Goal: Obtain resource: Obtain resource

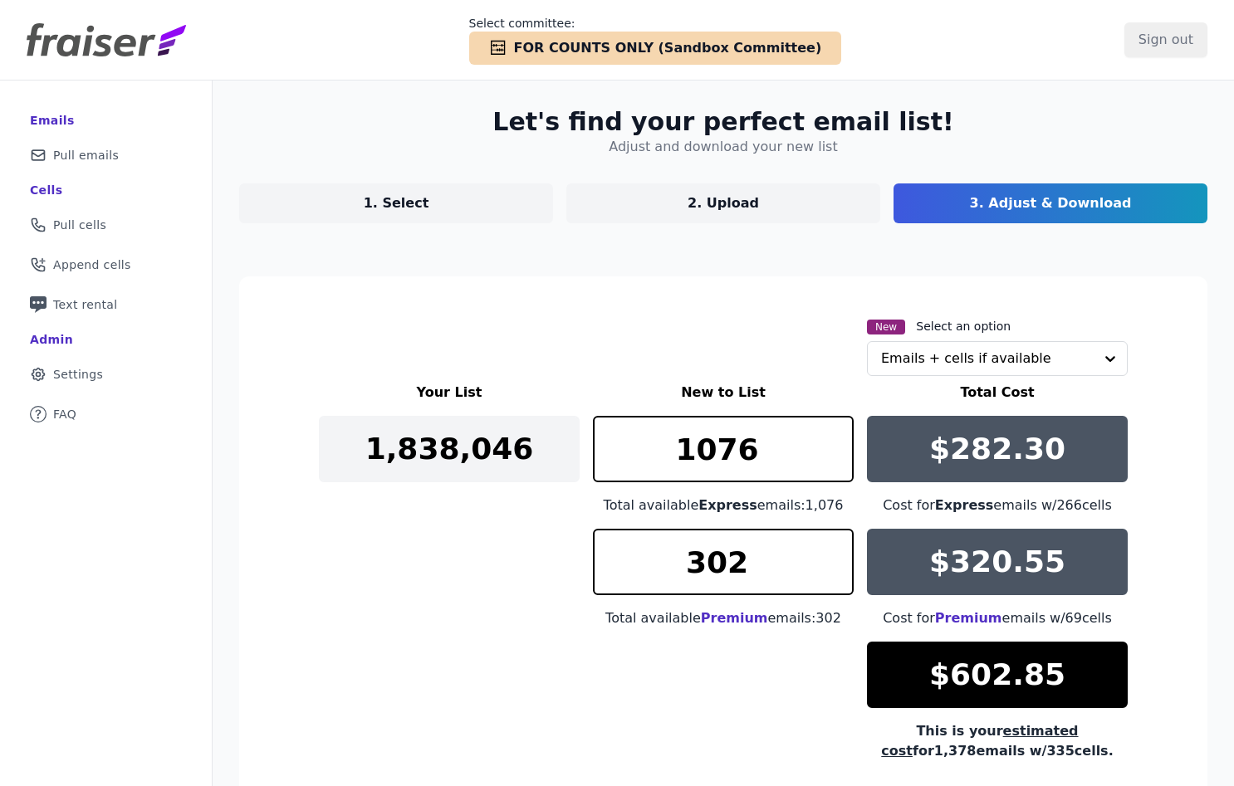
scroll to position [116, 0]
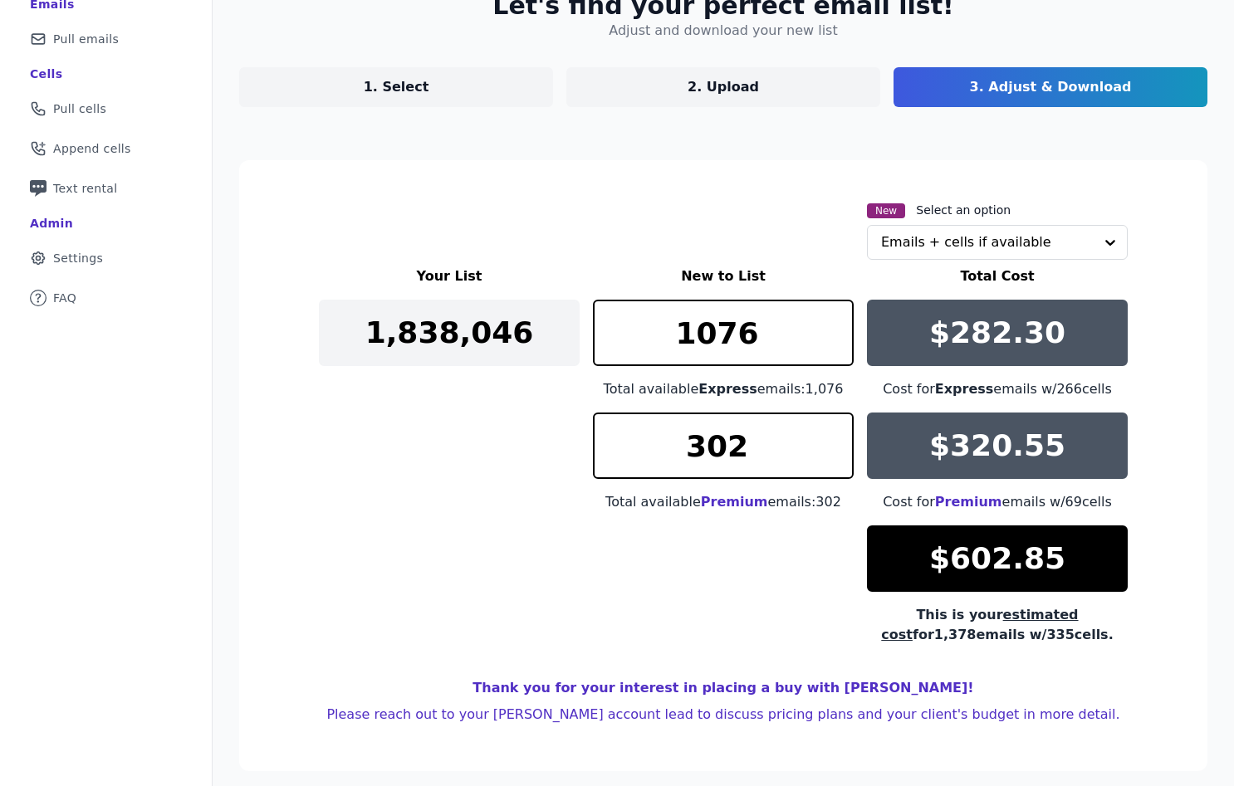
click at [568, 487] on div "Your List New to List Total Cost 1,838,046 1076 Total available Express emails:…" at bounding box center [723, 456] width 809 height 379
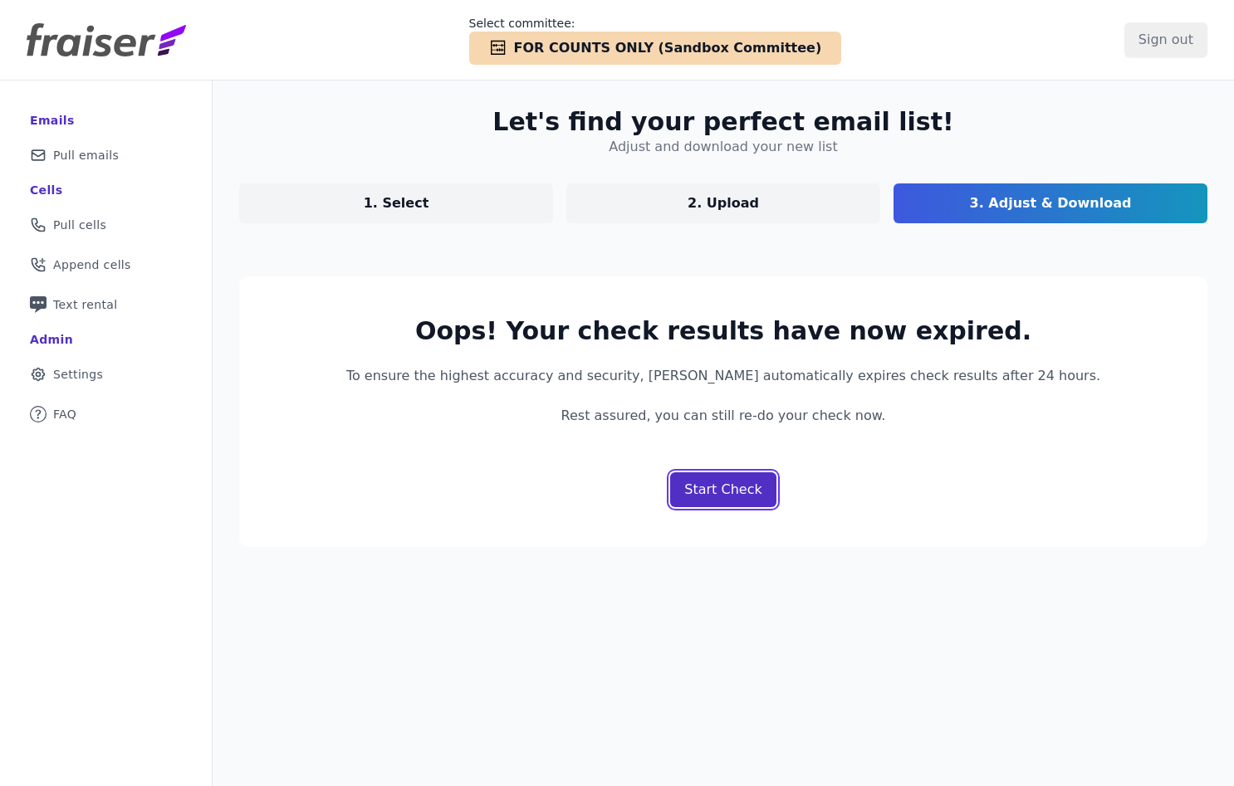
click at [728, 499] on p "Start Check" at bounding box center [722, 490] width 77 height 20
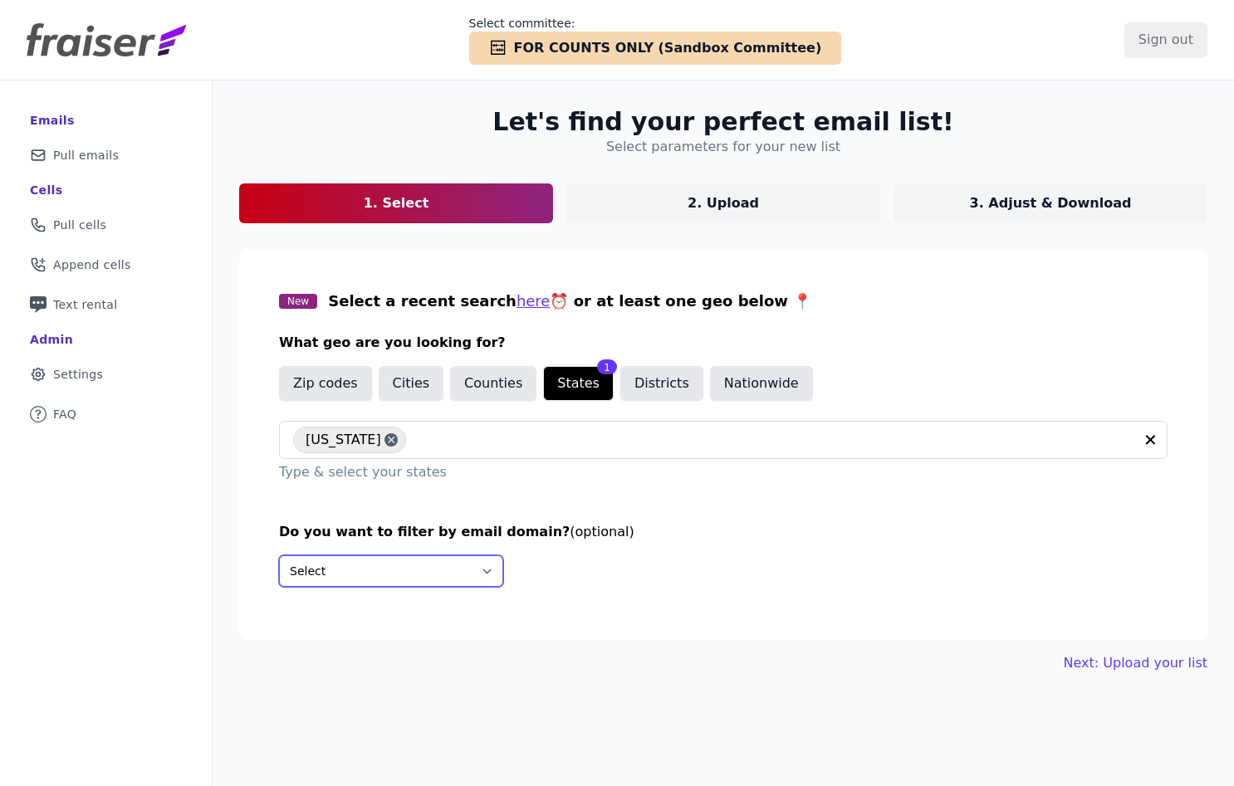
click at [455, 570] on select "Select Include only these domains Include none of these domains" at bounding box center [391, 571] width 224 height 32
select select "Exclude"
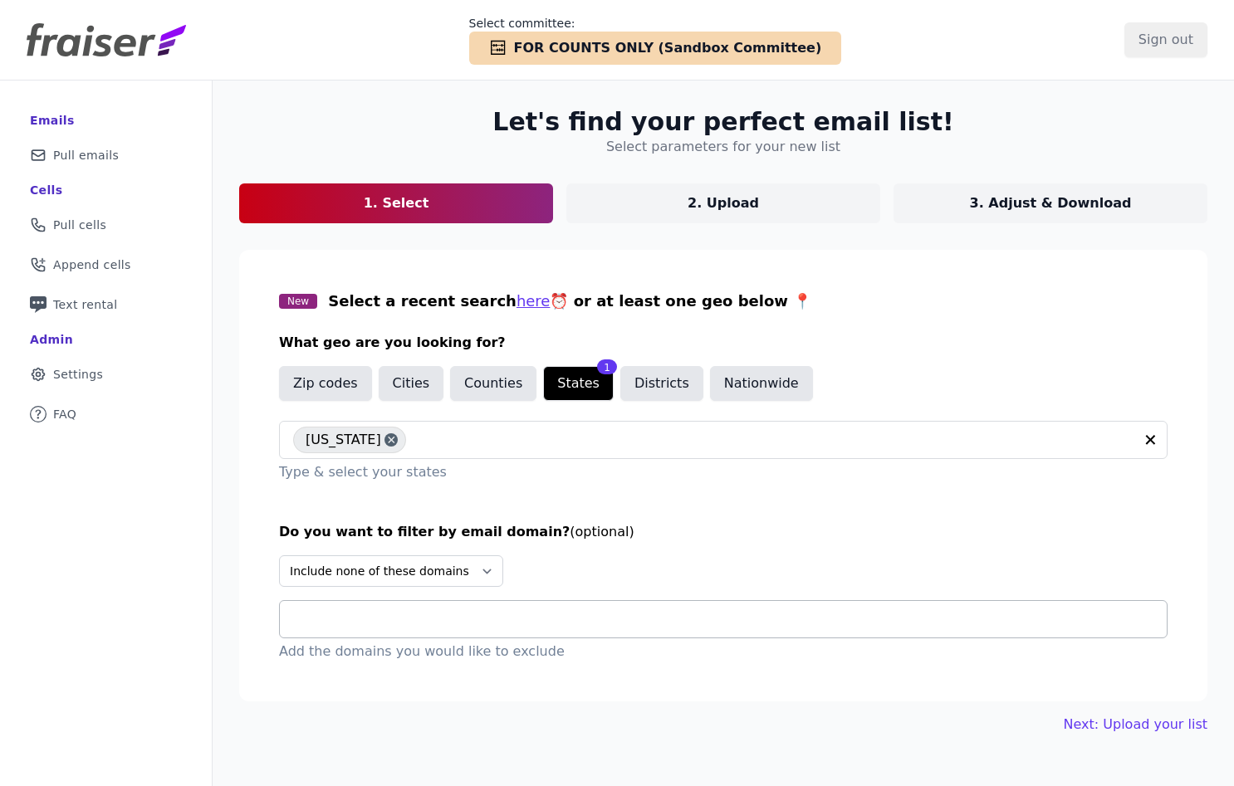
click at [409, 617] on input "text" at bounding box center [730, 619] width 874 height 20
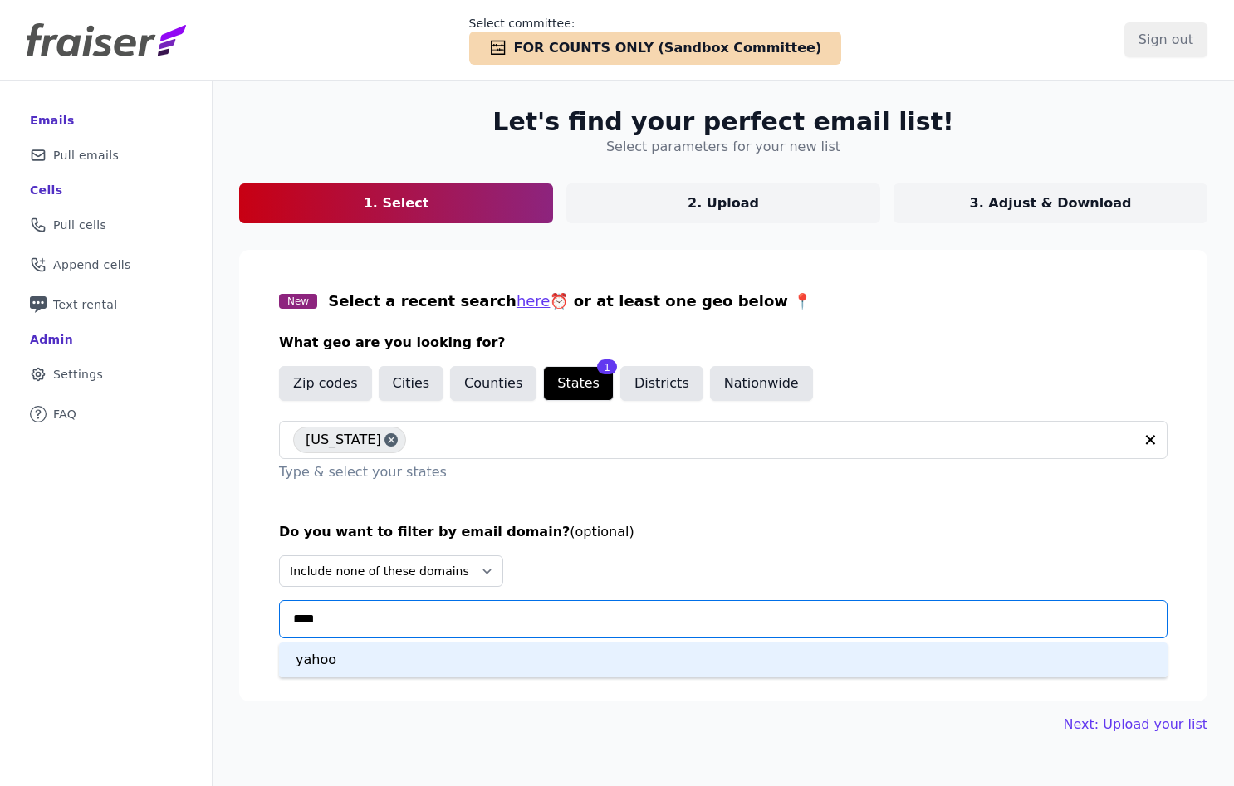
type input "*****"
click at [404, 657] on div "yahoo" at bounding box center [723, 660] width 888 height 35
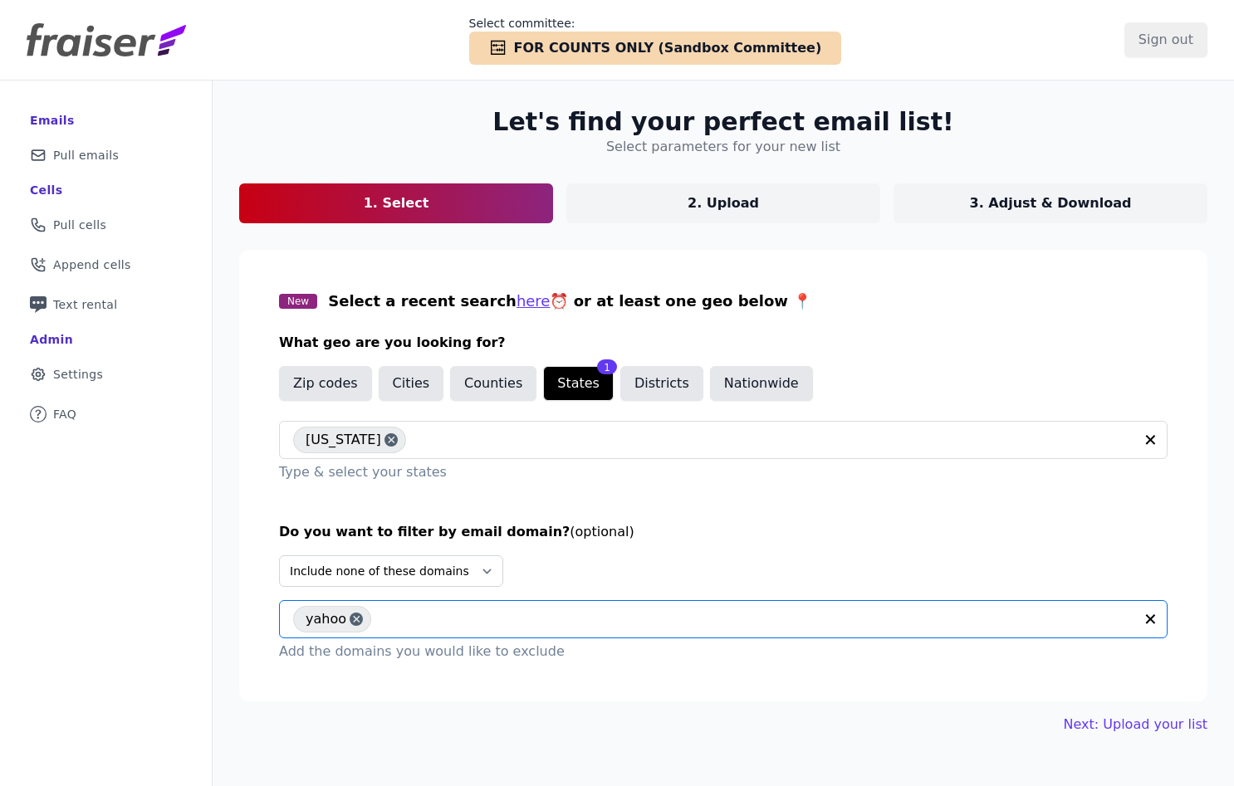
click at [759, 225] on div "Let's find your perfect email list! Select parameters for your new list 1. Sele…" at bounding box center [723, 421] width 1021 height 681
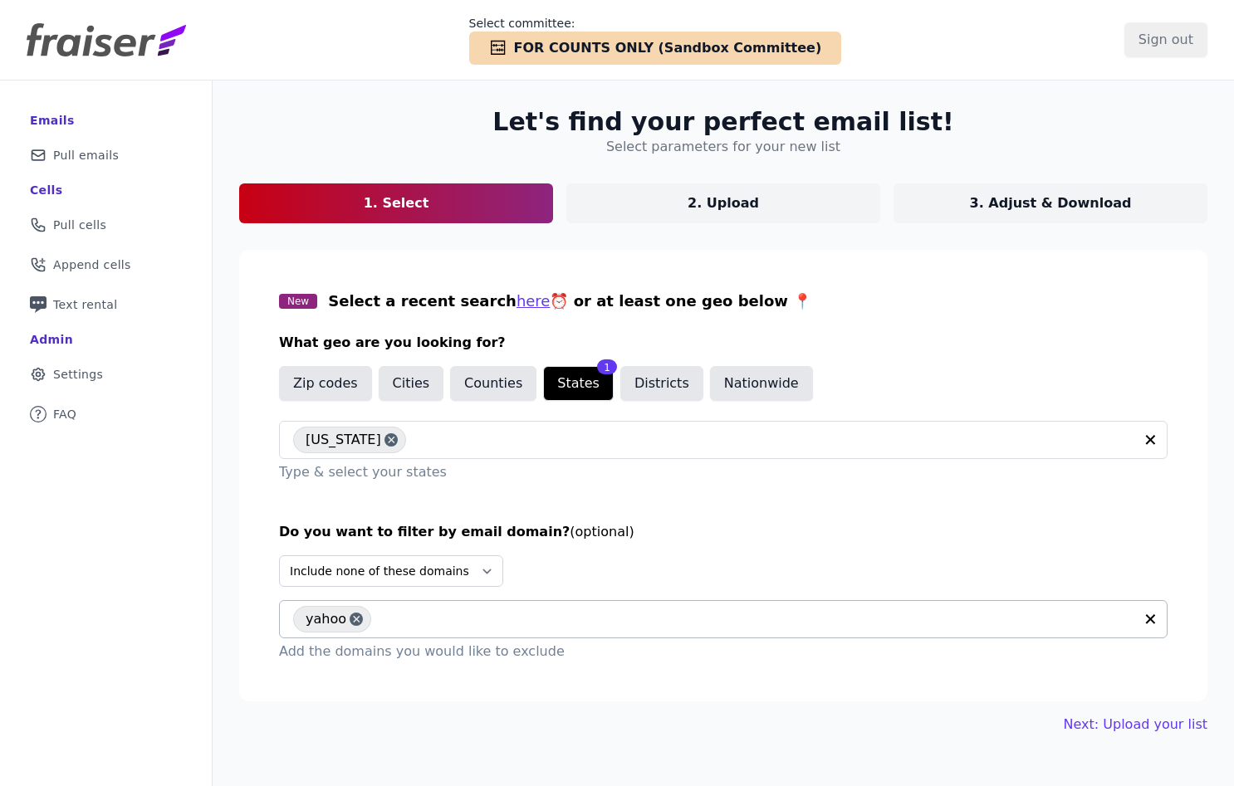
click at [759, 214] on link "2. Upload" at bounding box center [723, 204] width 314 height 40
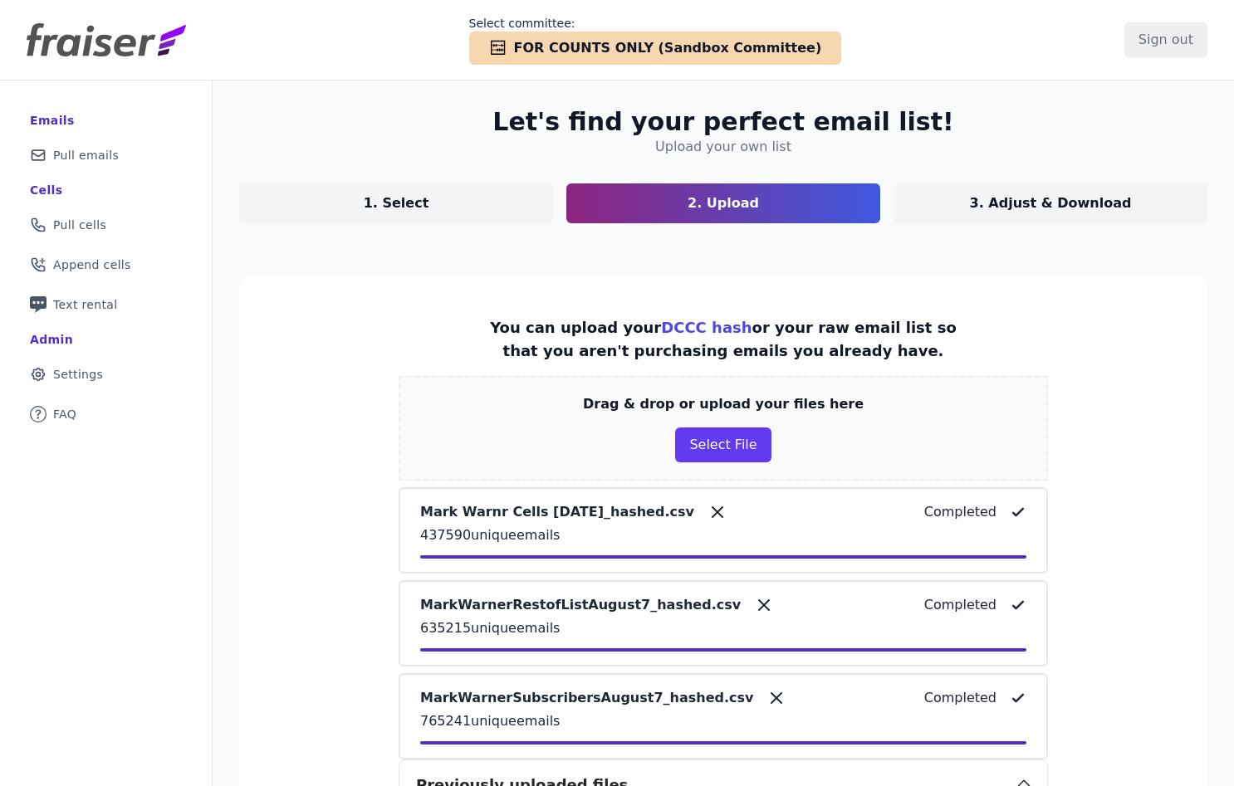
scroll to position [497, 0]
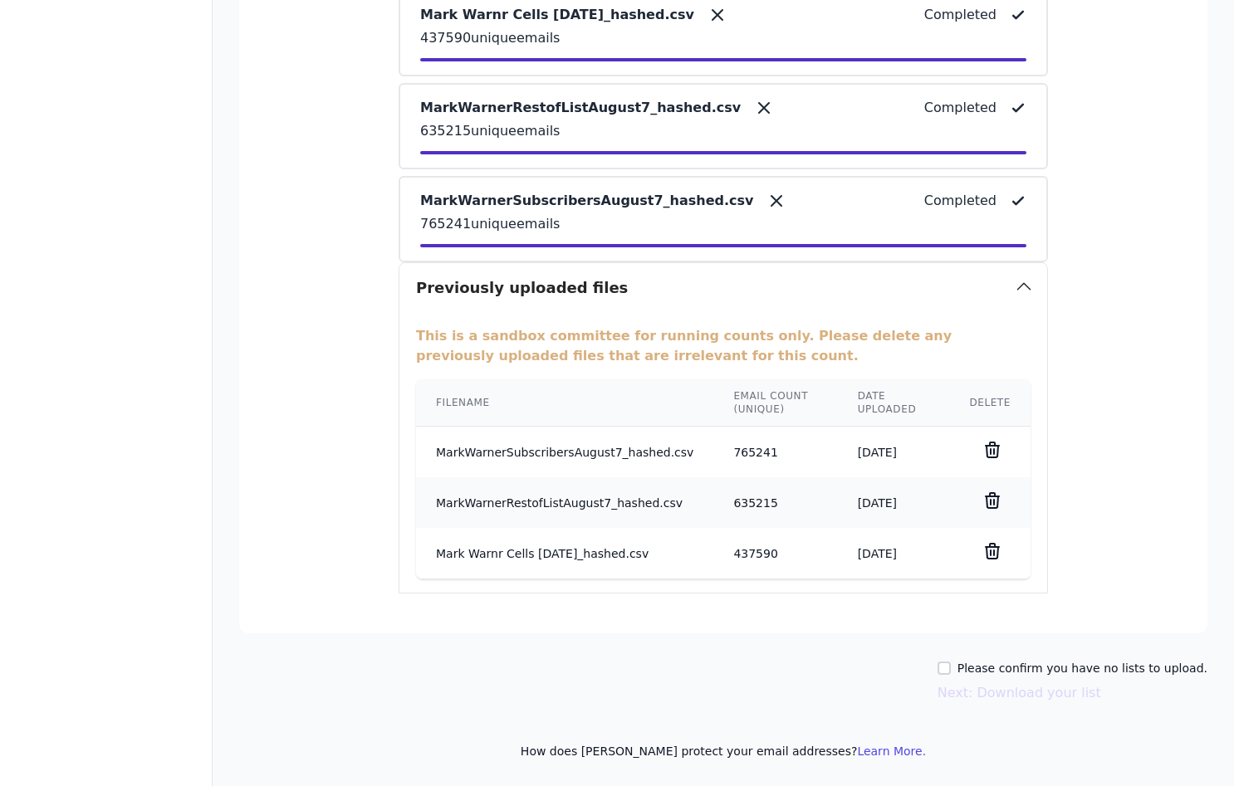
click at [991, 666] on label "Please confirm you have no lists to upload." at bounding box center [1082, 668] width 250 height 17
click at [951, 666] on input "Please confirm you have no lists to upload." at bounding box center [943, 668] width 13 height 13
checkbox input "true"
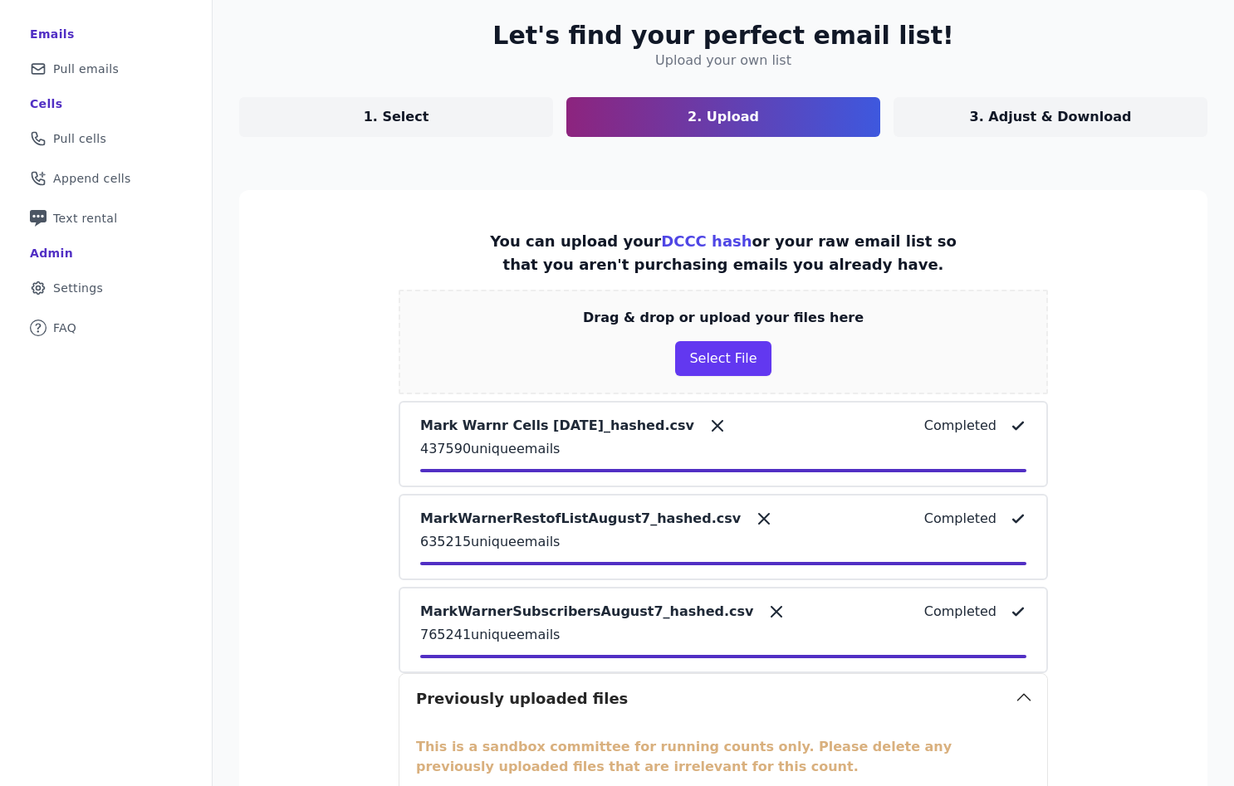
scroll to position [0, 0]
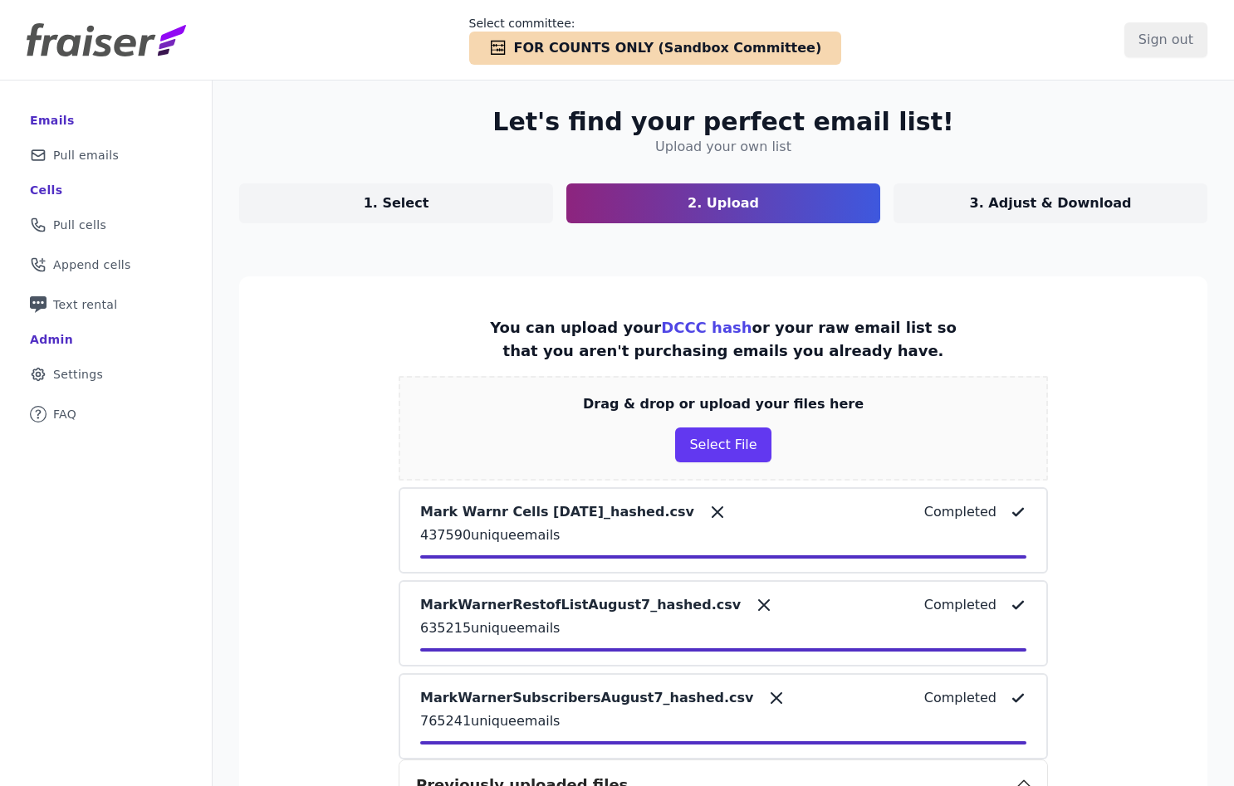
click at [1016, 199] on p "3. Adjust & Download" at bounding box center [1051, 203] width 162 height 20
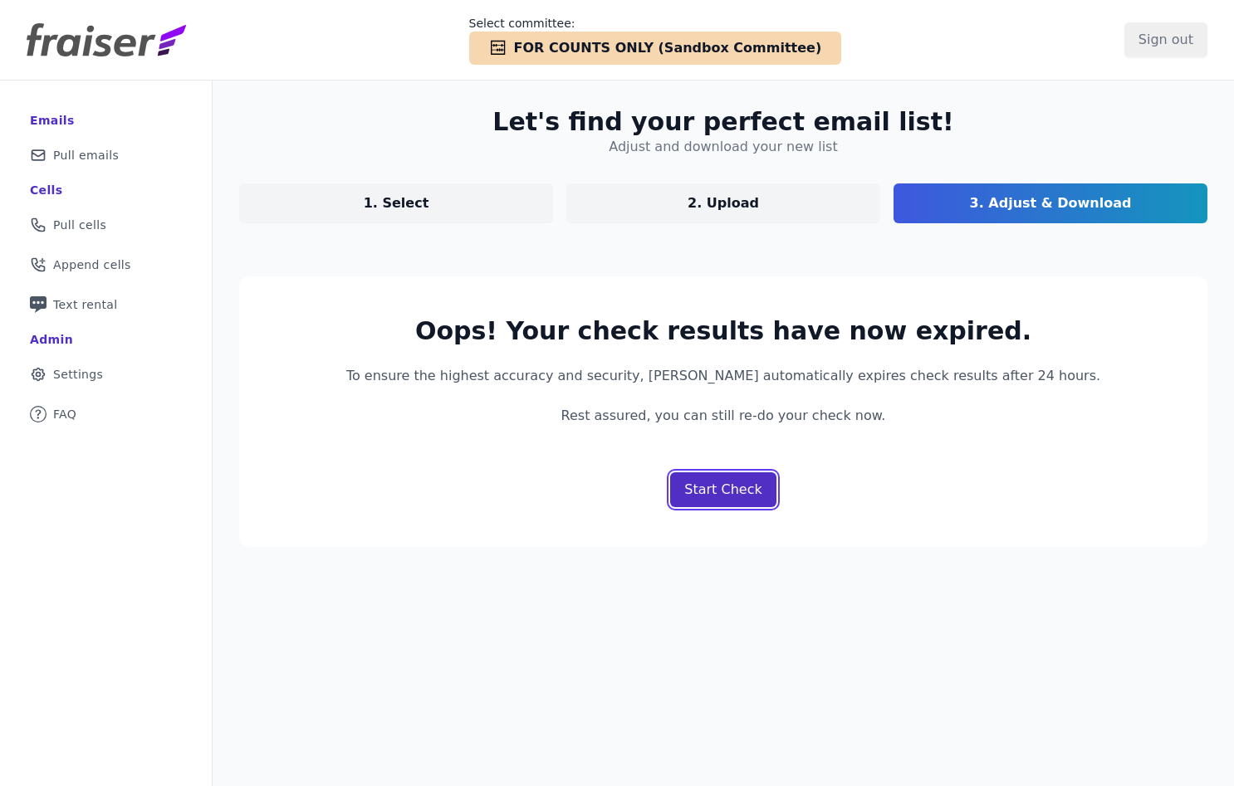
click at [758, 472] on link "Start Check" at bounding box center [722, 489] width 105 height 35
select select "Exclude"
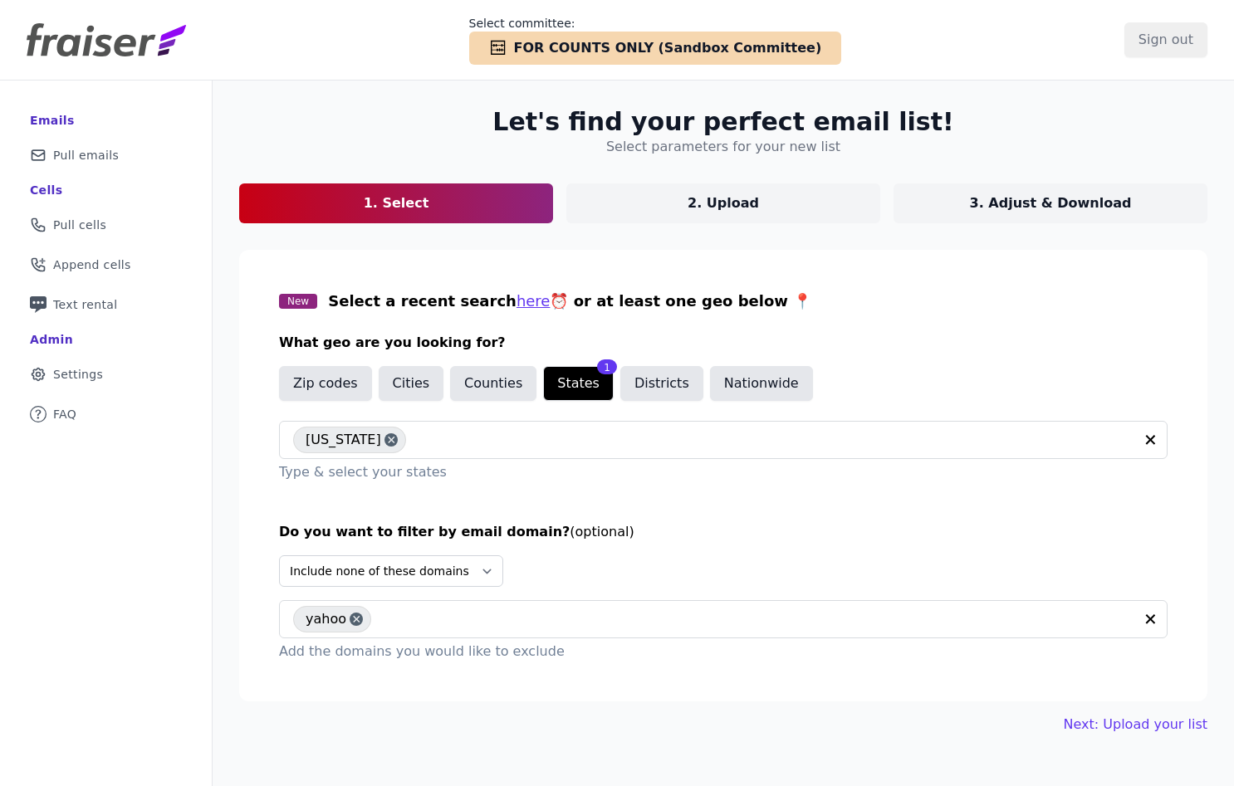
scroll to position [81, 0]
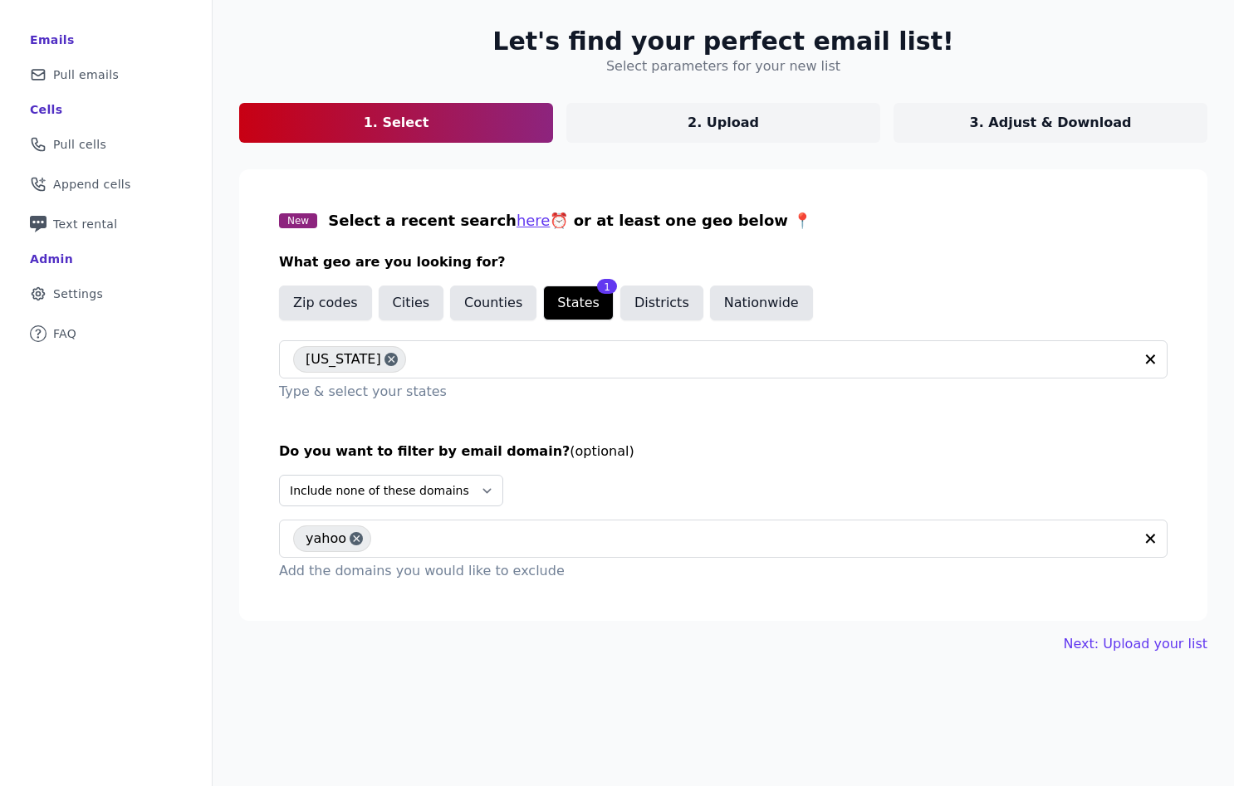
click at [1122, 629] on div "Let's find your perfect email list! Select parameters for your new list 1. Sele…" at bounding box center [723, 340] width 1021 height 681
click at [1122, 633] on div "Let's find your perfect email list! Select parameters for your new list 1. Sele…" at bounding box center [723, 340] width 1021 height 681
click at [1123, 652] on link "Next: Upload your list" at bounding box center [1136, 644] width 144 height 20
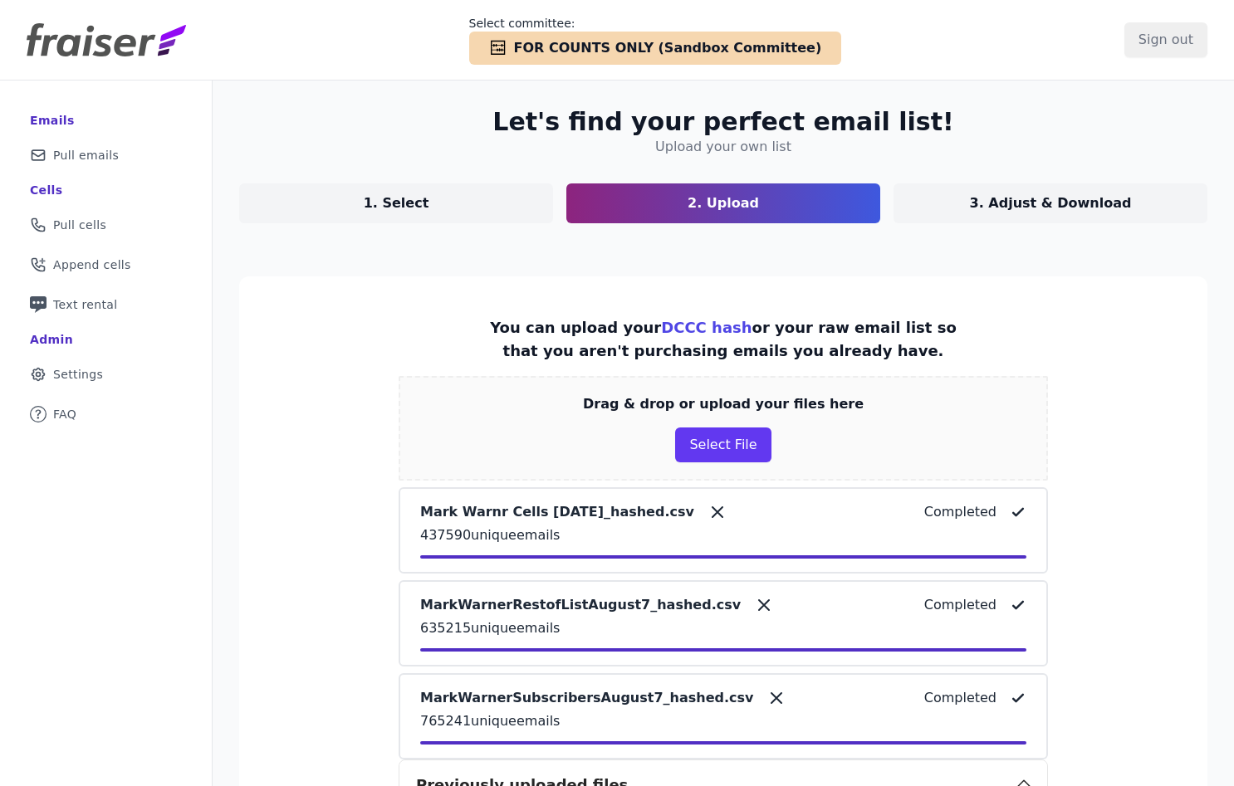
scroll to position [497, 0]
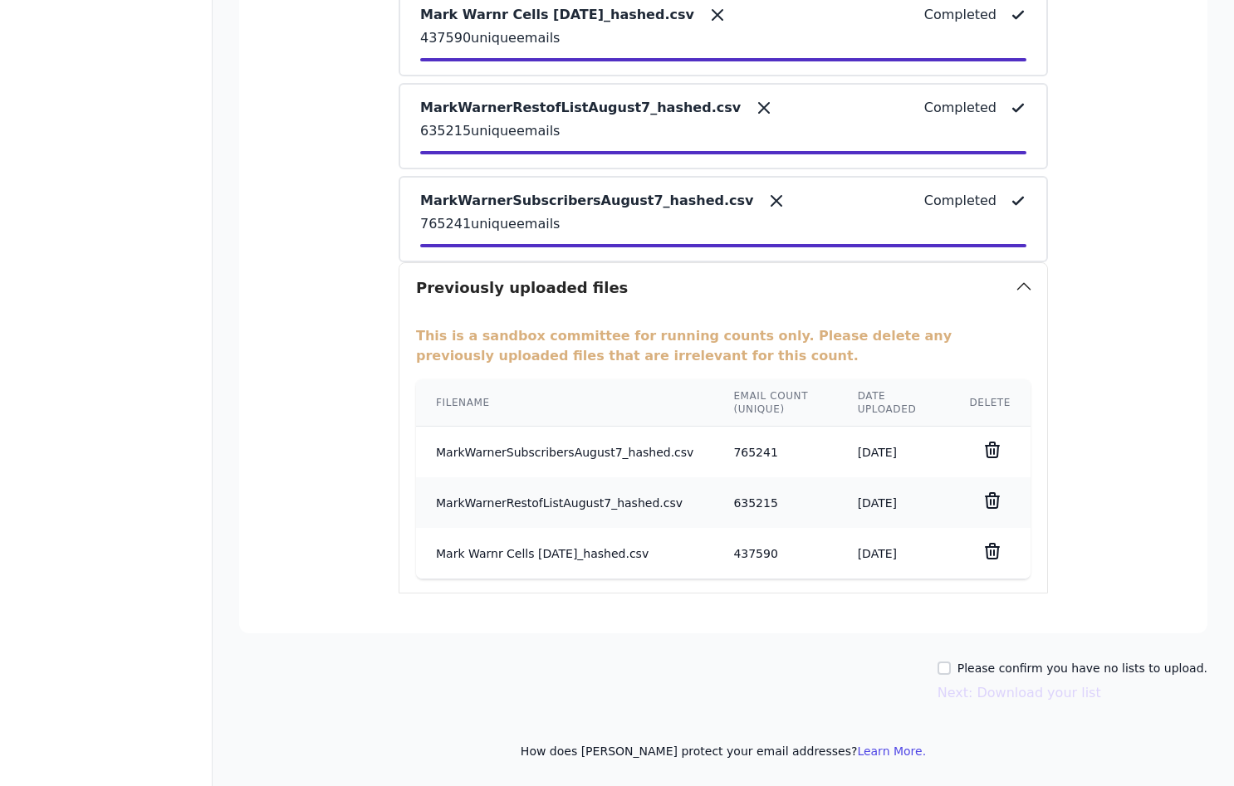
click at [1040, 668] on label "Please confirm you have no lists to upload." at bounding box center [1082, 668] width 250 height 17
click at [951, 668] on input "Please confirm you have no lists to upload." at bounding box center [943, 668] width 13 height 13
checkbox input "true"
click at [1040, 688] on button "Next: Download your list" at bounding box center [1019, 693] width 164 height 20
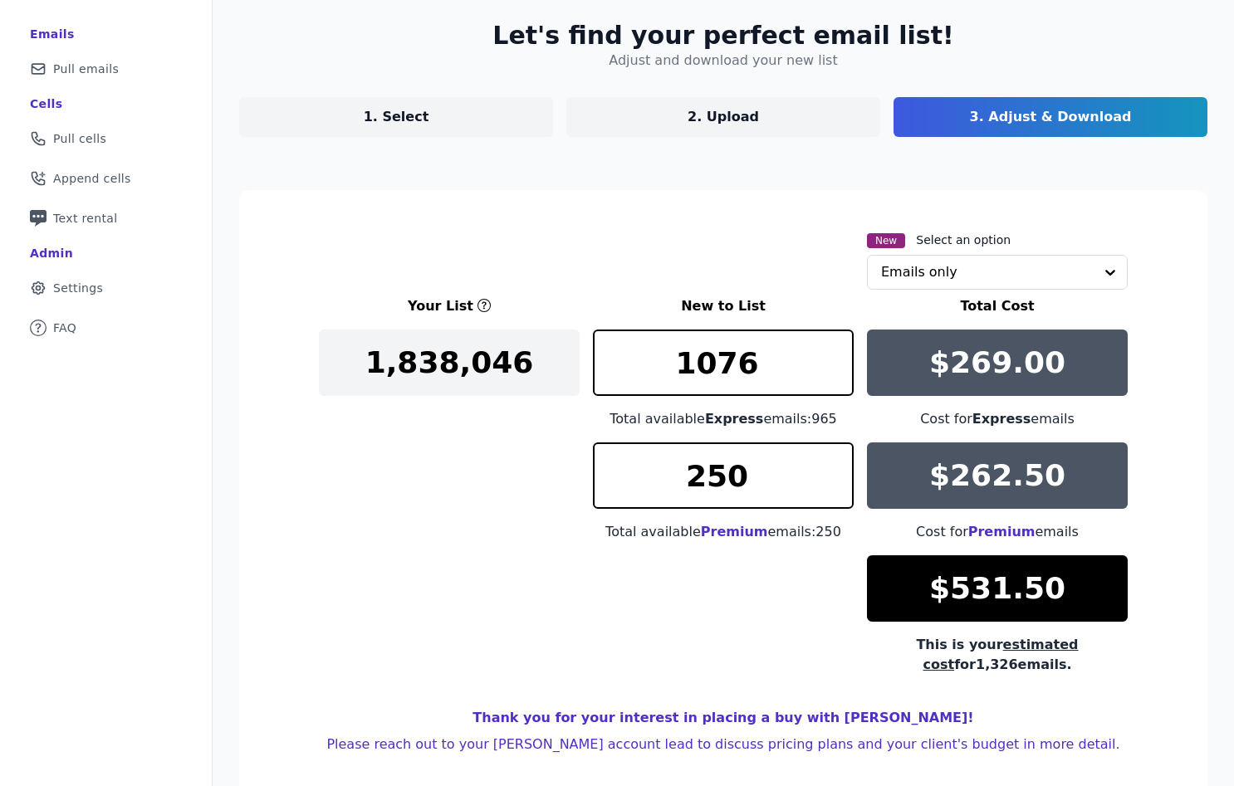
scroll to position [85, 0]
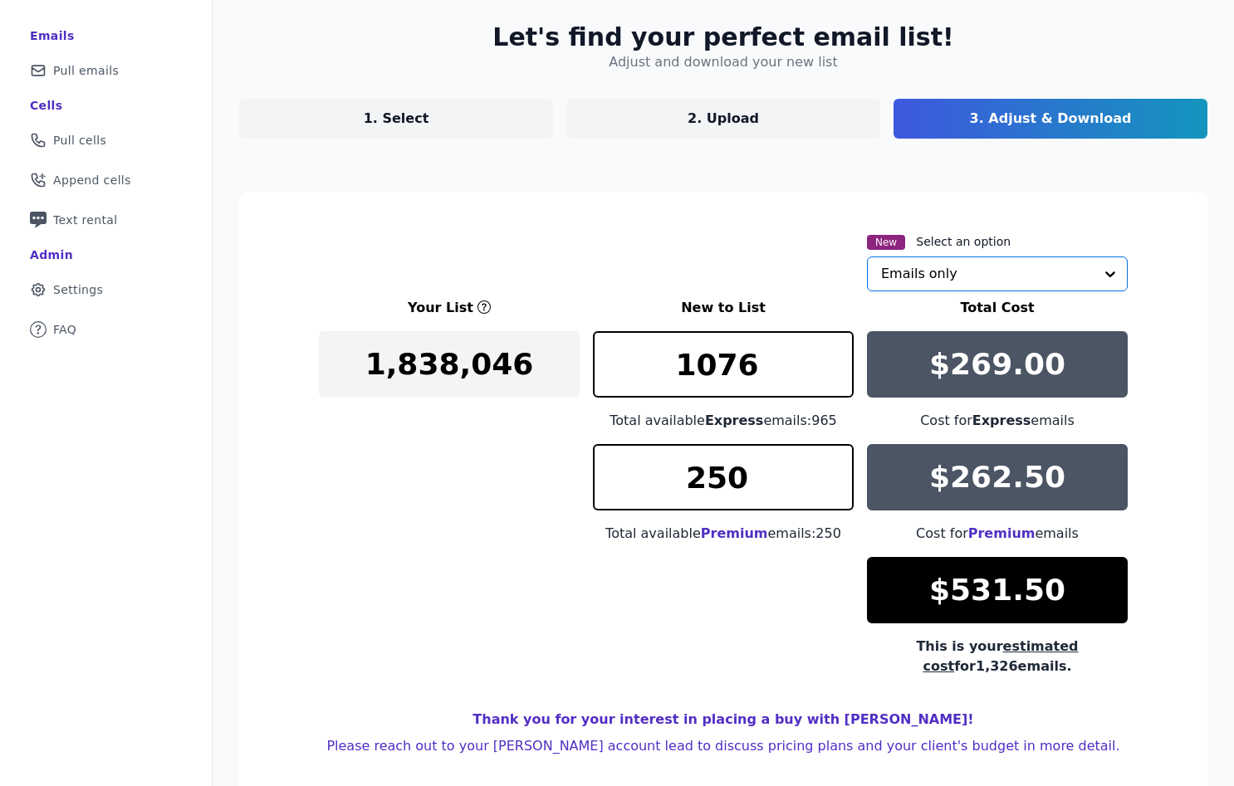
click at [991, 286] on input "text" at bounding box center [987, 273] width 213 height 33
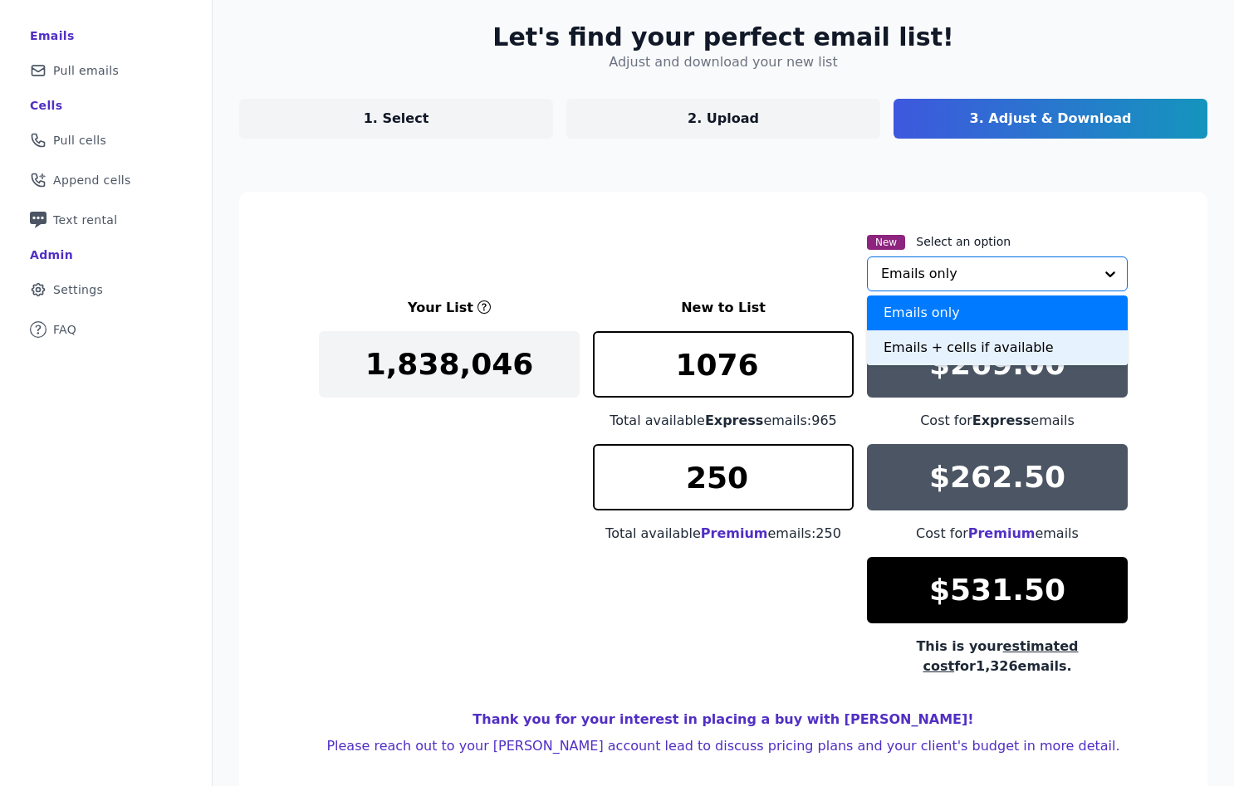
click at [969, 355] on div "Emails + cells if available" at bounding box center [997, 347] width 261 height 35
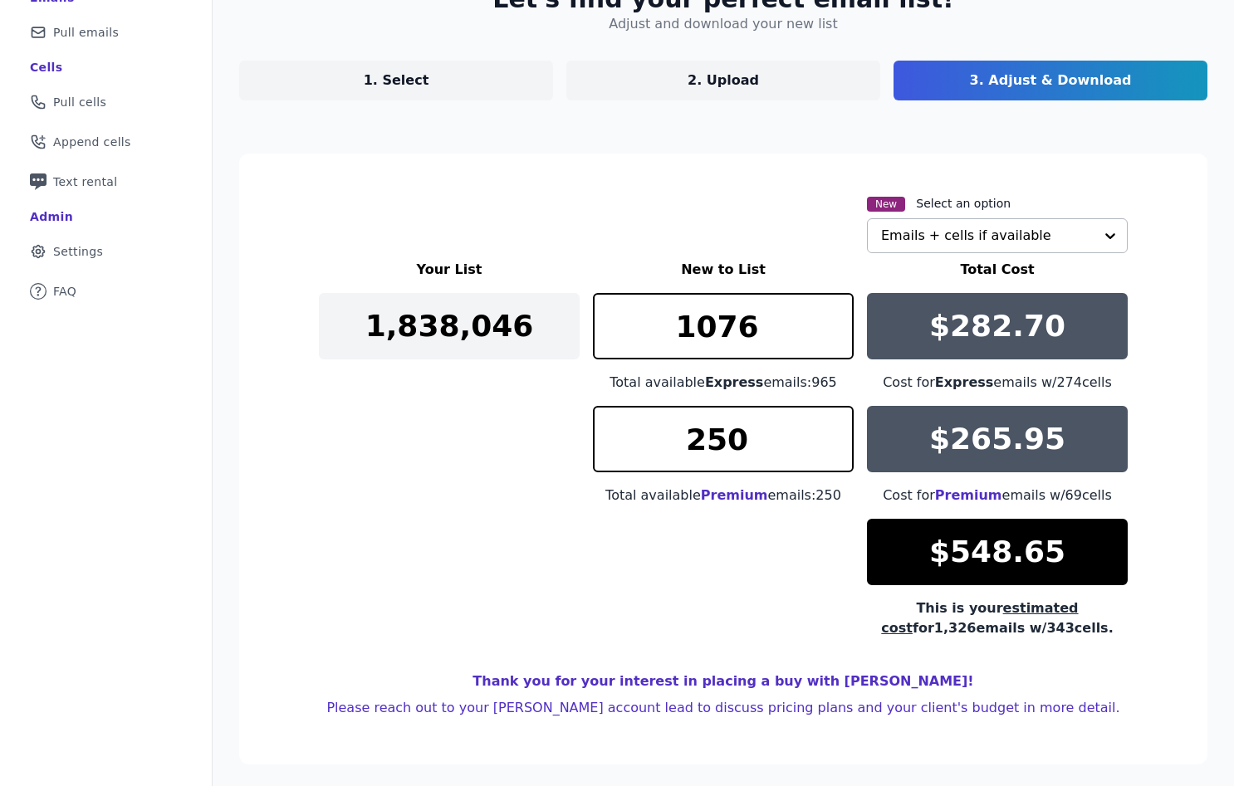
scroll to position [124, 0]
